Goal: Navigation & Orientation: Find specific page/section

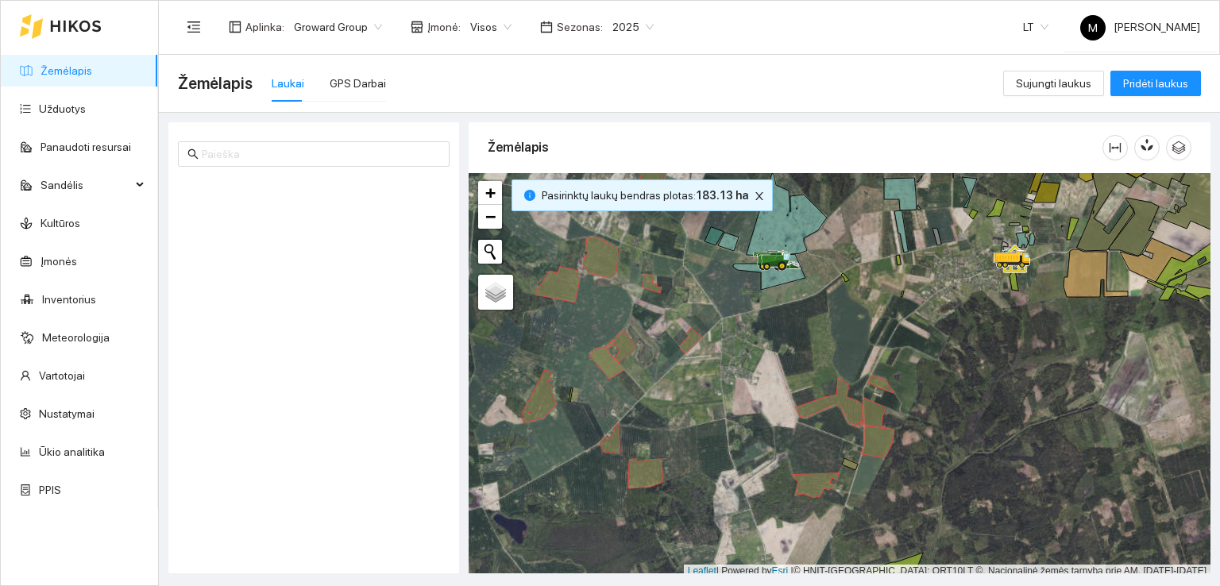
scroll to position [4, 0]
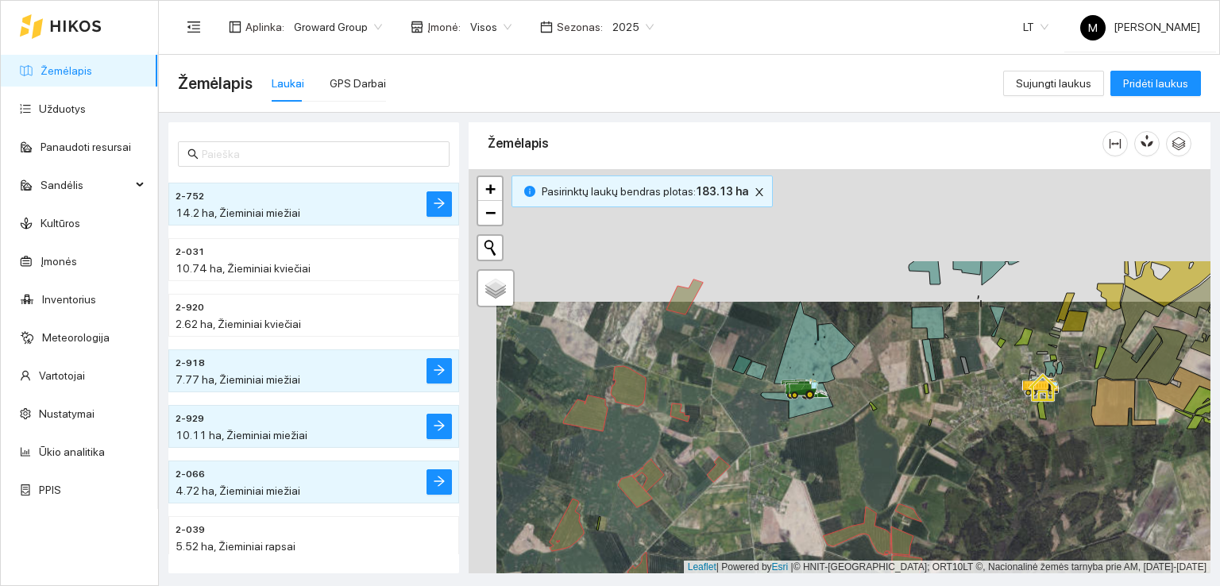
drag, startPoint x: 941, startPoint y: 214, endPoint x: 969, endPoint y: 347, distance: 135.5
click at [969, 347] on div at bounding box center [840, 371] width 742 height 405
